Goal: Task Accomplishment & Management: Use online tool/utility

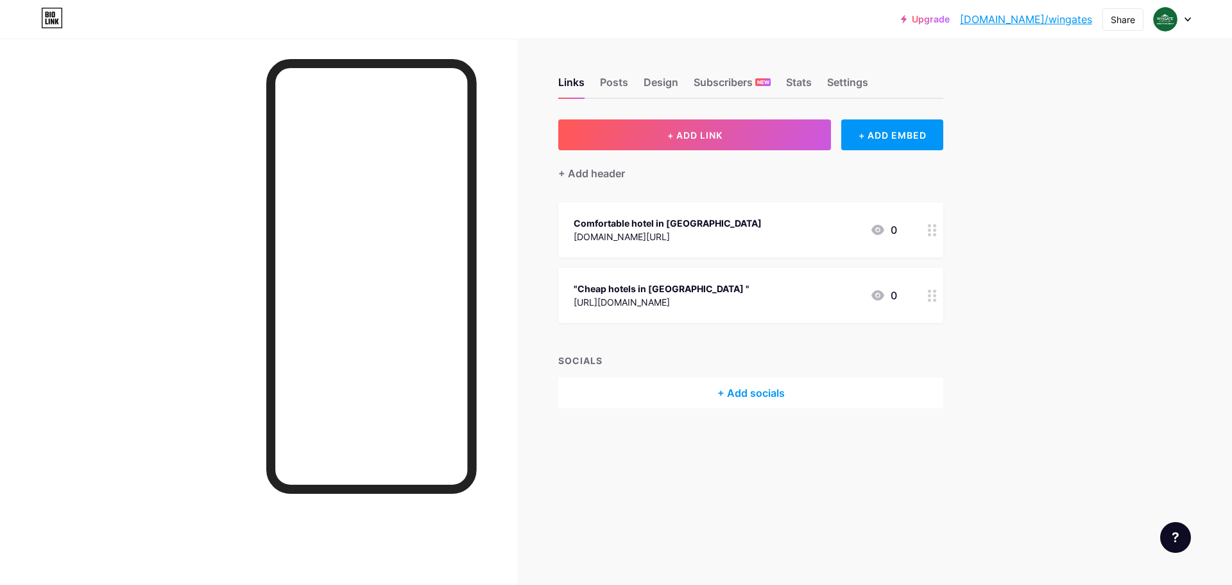
click at [1181, 21] on div at bounding box center [1172, 19] width 37 height 23
click at [1069, 184] on li "Logout" at bounding box center [1110, 180] width 159 height 35
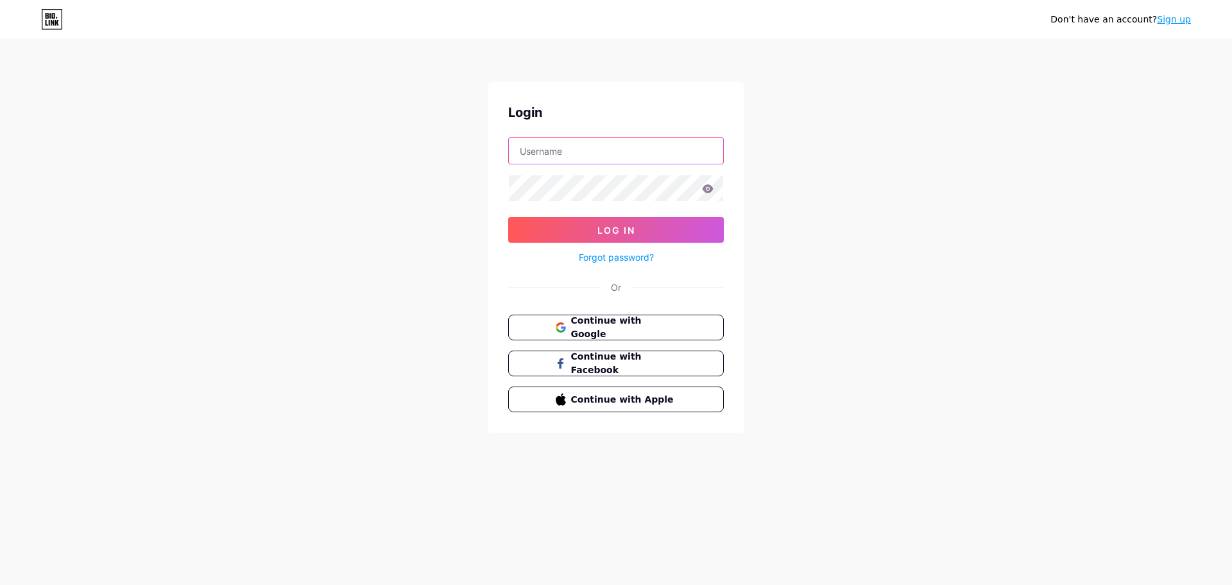
type input "[EMAIL_ADDRESS][DOMAIN_NAME]"
click at [1183, 15] on link "Sign up" at bounding box center [1174, 19] width 34 height 10
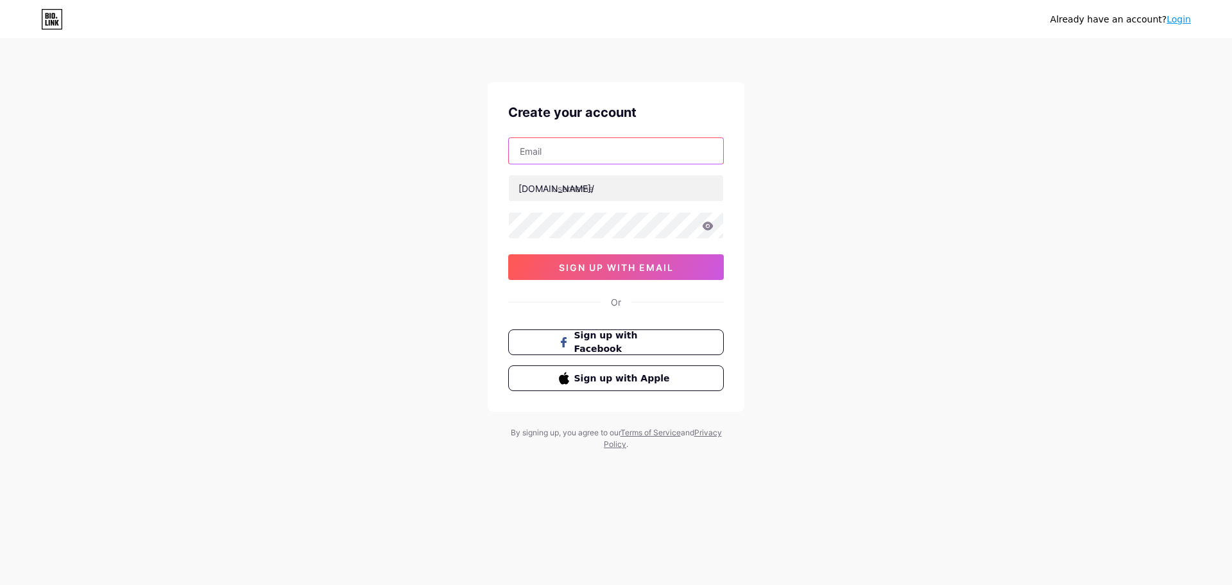
click at [535, 150] on input "text" at bounding box center [616, 151] width 214 height 26
paste input "[EMAIL_ADDRESS][DOMAIN_NAME]"
type input "[EMAIL_ADDRESS][DOMAIN_NAME]"
click at [560, 196] on input "text" at bounding box center [616, 188] width 214 height 26
paste input "nuwaratechnology"
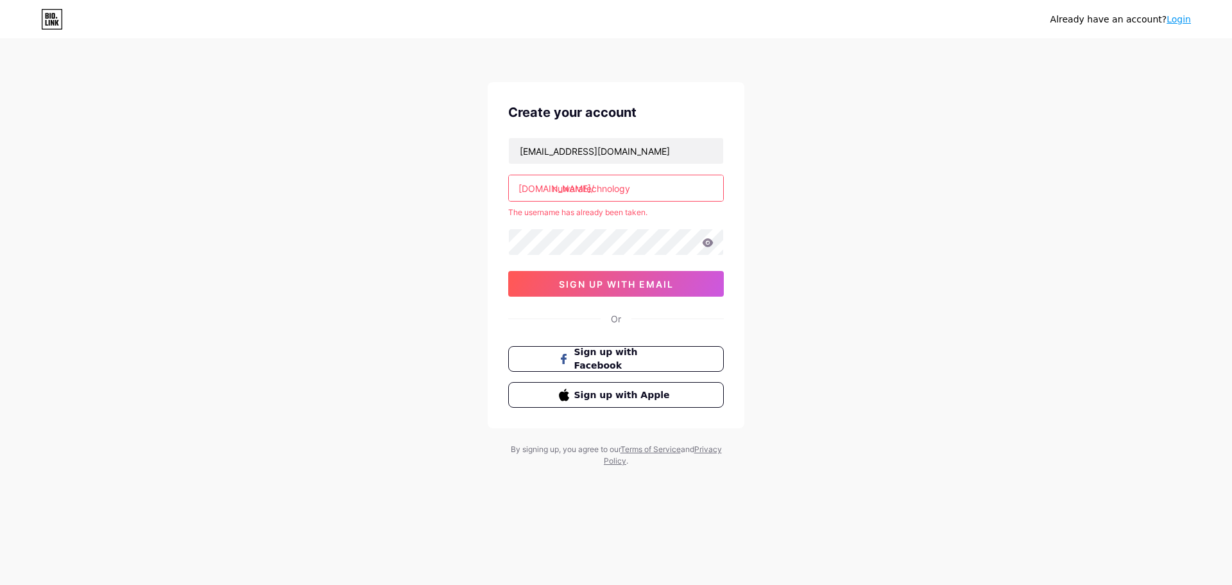
click at [638, 191] on input "nuwaratechnology" at bounding box center [616, 188] width 214 height 26
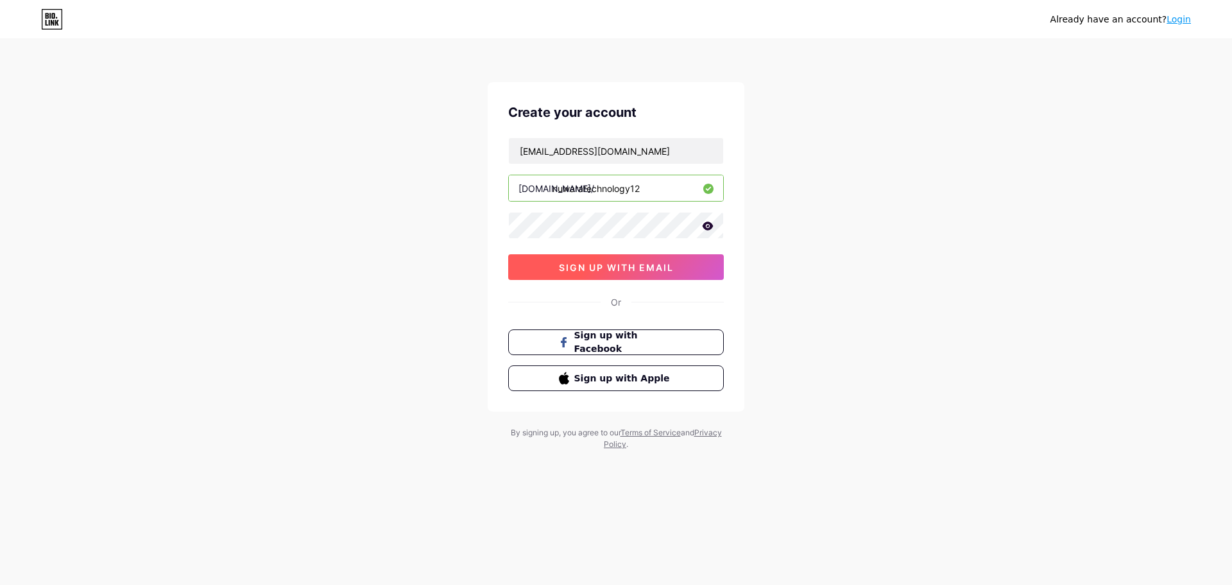
type input "nuwaratechnology12"
click at [635, 276] on button "sign up with email" at bounding box center [616, 267] width 216 height 26
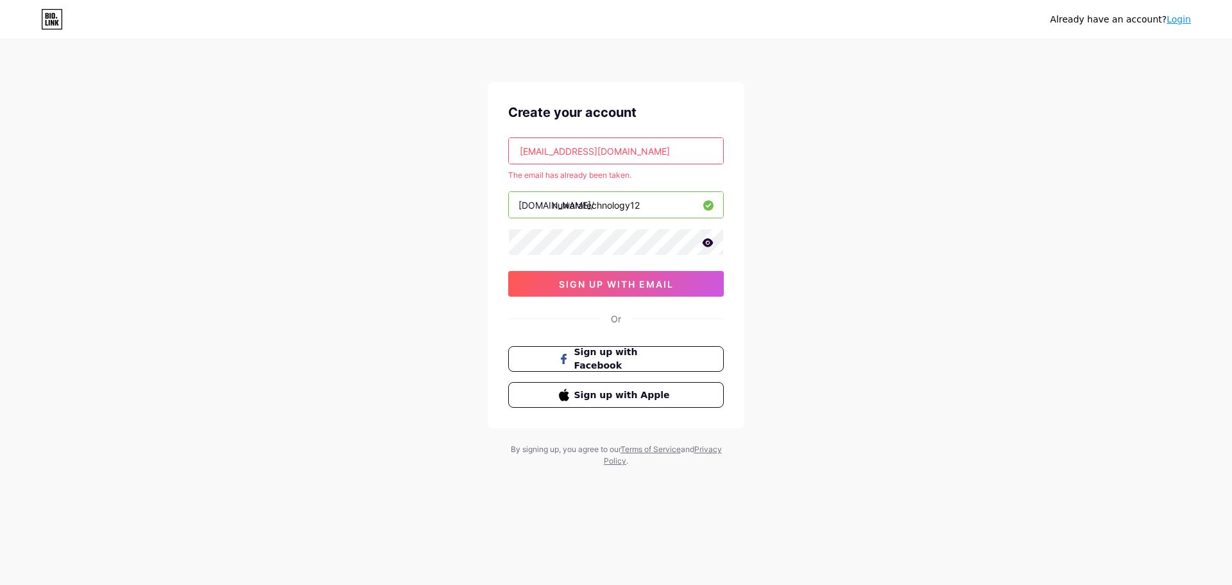
click at [1191, 15] on link "Login" at bounding box center [1179, 19] width 24 height 10
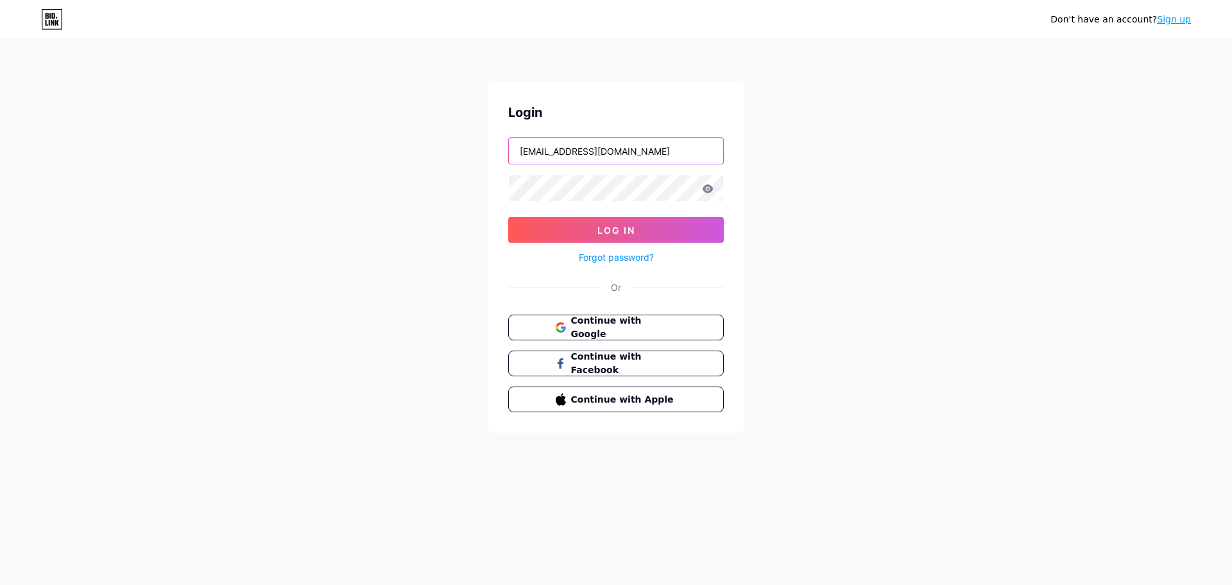
type input "[EMAIL_ADDRESS][DOMAIN_NAME]"
click at [619, 234] on span "Log In" at bounding box center [617, 230] width 38 height 11
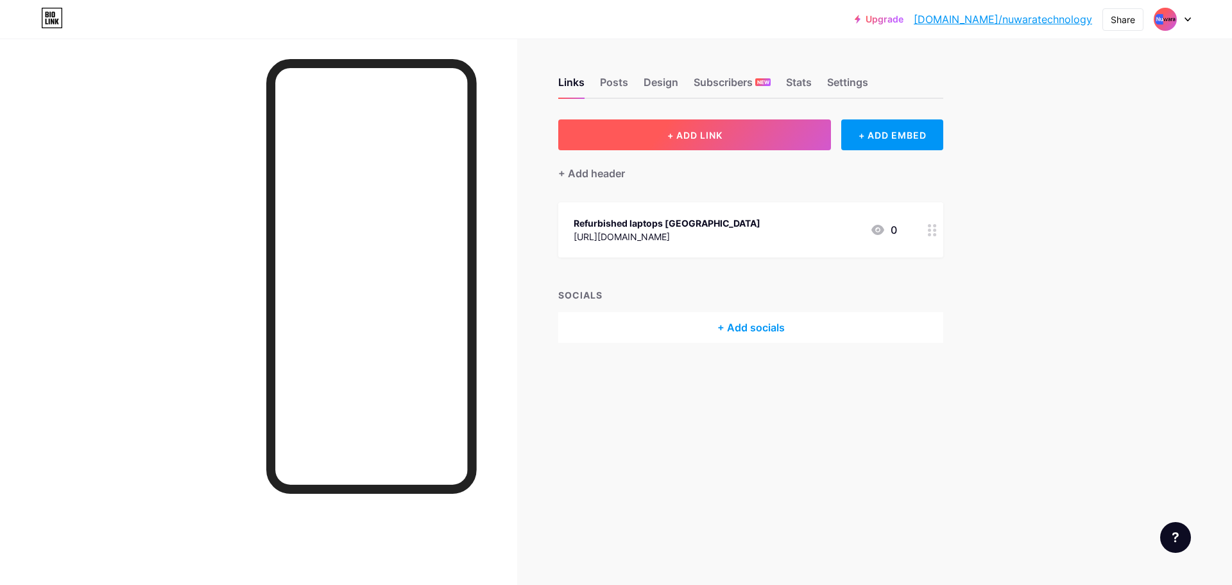
click at [740, 141] on button "+ ADD LINK" at bounding box center [694, 134] width 273 height 31
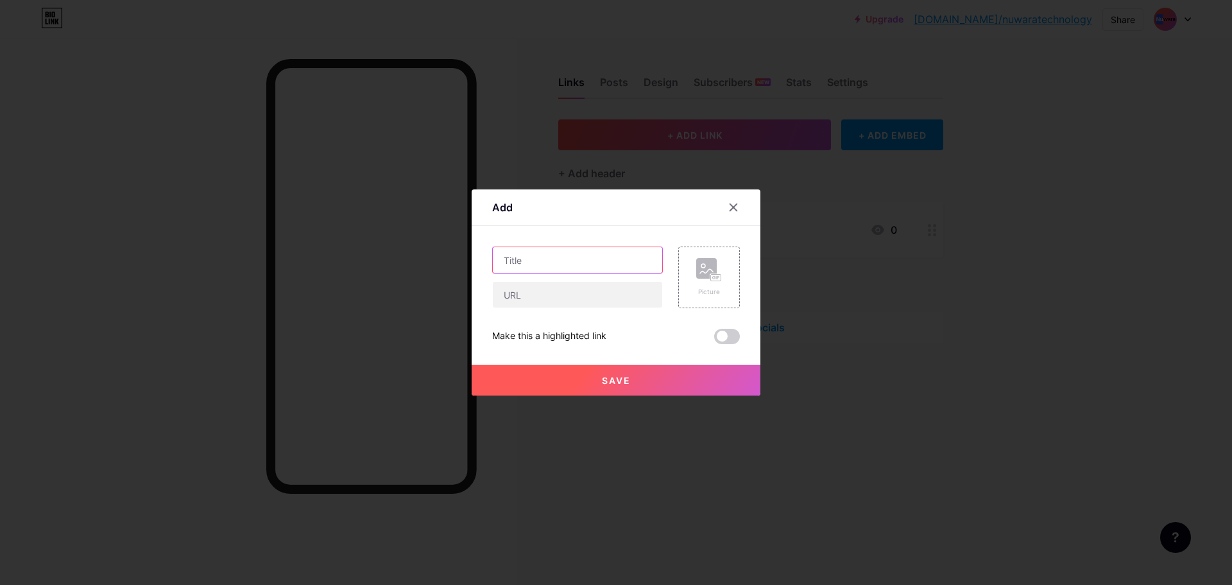
click at [518, 261] on input "text" at bounding box center [577, 260] width 169 height 26
paste input "Used laptop shop [GEOGRAPHIC_DATA]"
type input "Used laptop shop [GEOGRAPHIC_DATA]"
click at [587, 297] on input "text" at bounding box center [577, 295] width 169 height 26
paste input "[URL][DOMAIN_NAME]"
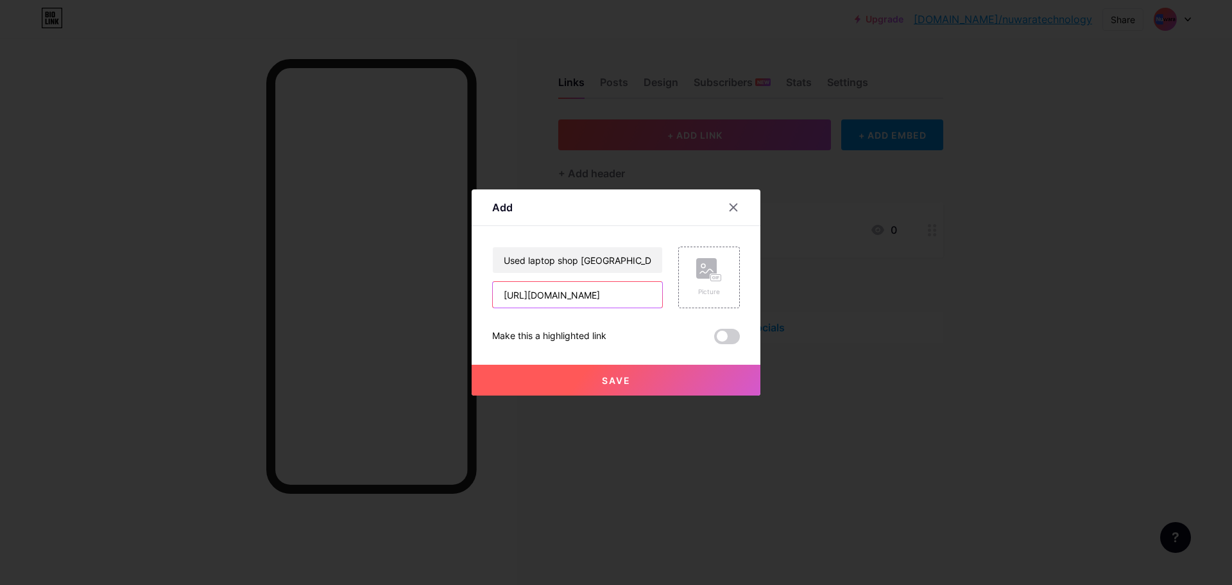
scroll to position [0, 48]
type input "[URL][DOMAIN_NAME]"
click at [634, 388] on button "Save" at bounding box center [616, 380] width 289 height 31
